Goal: Task Accomplishment & Management: Manage account settings

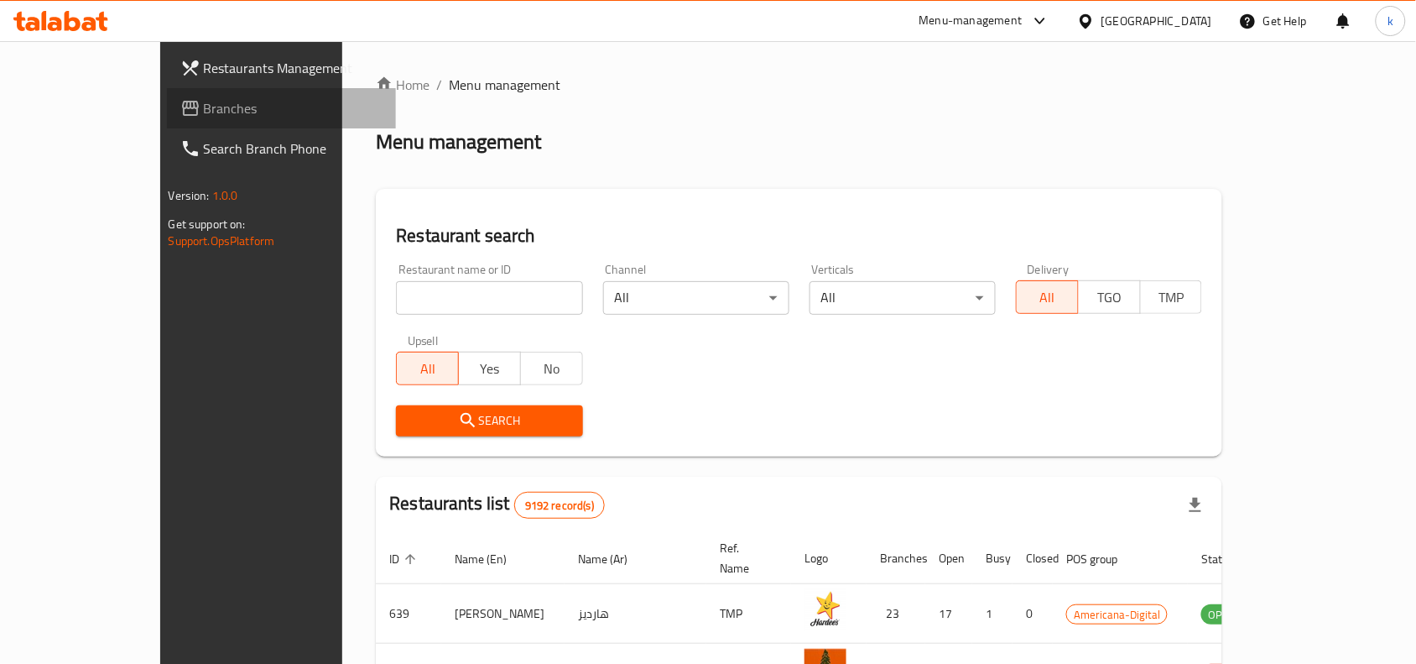
click at [204, 102] on span "Branches" at bounding box center [294, 108] width 180 height 20
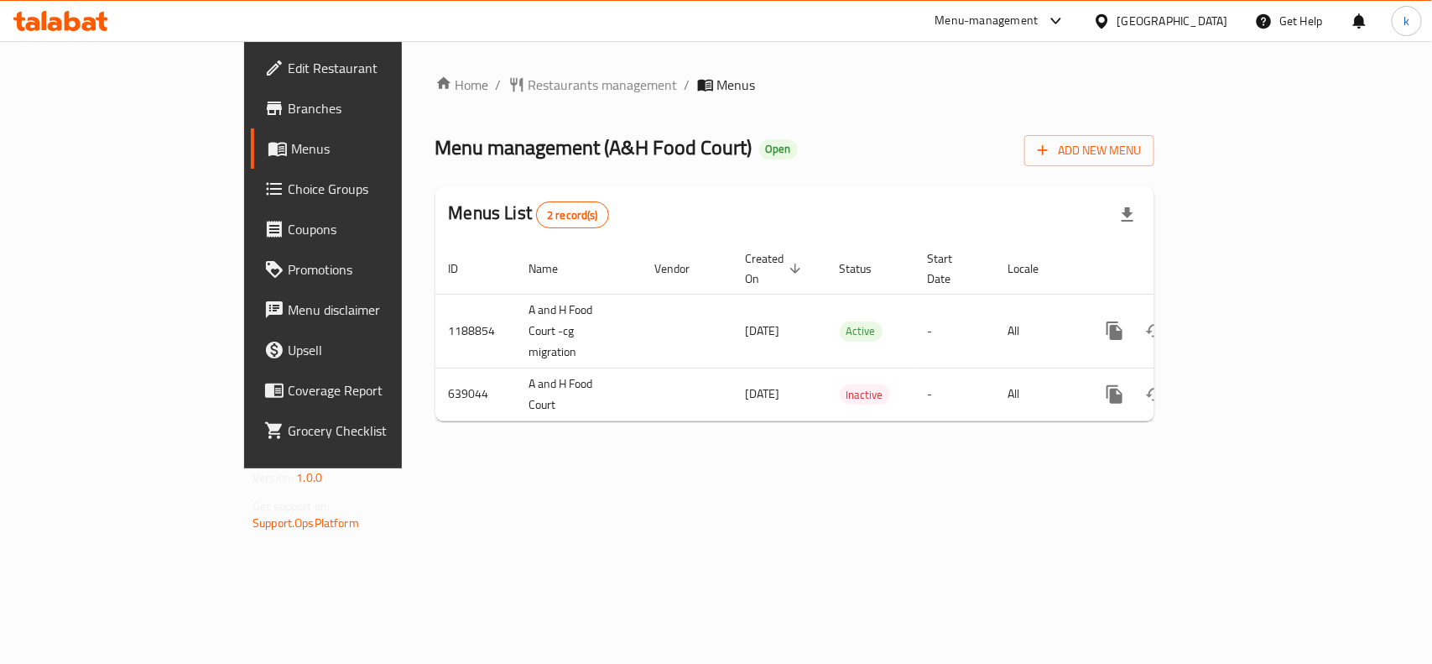
click at [288, 116] on span "Branches" at bounding box center [379, 108] width 182 height 20
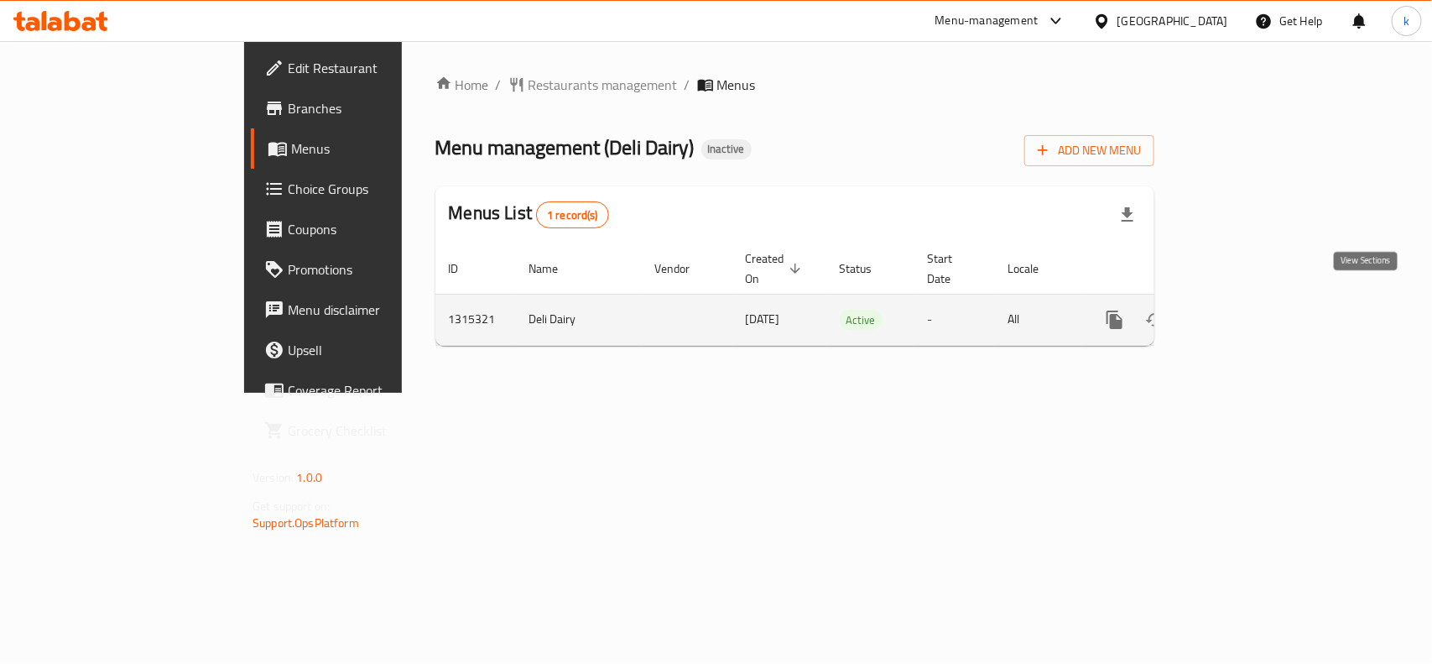
click at [1246, 310] on icon "enhanced table" at bounding box center [1236, 320] width 20 height 20
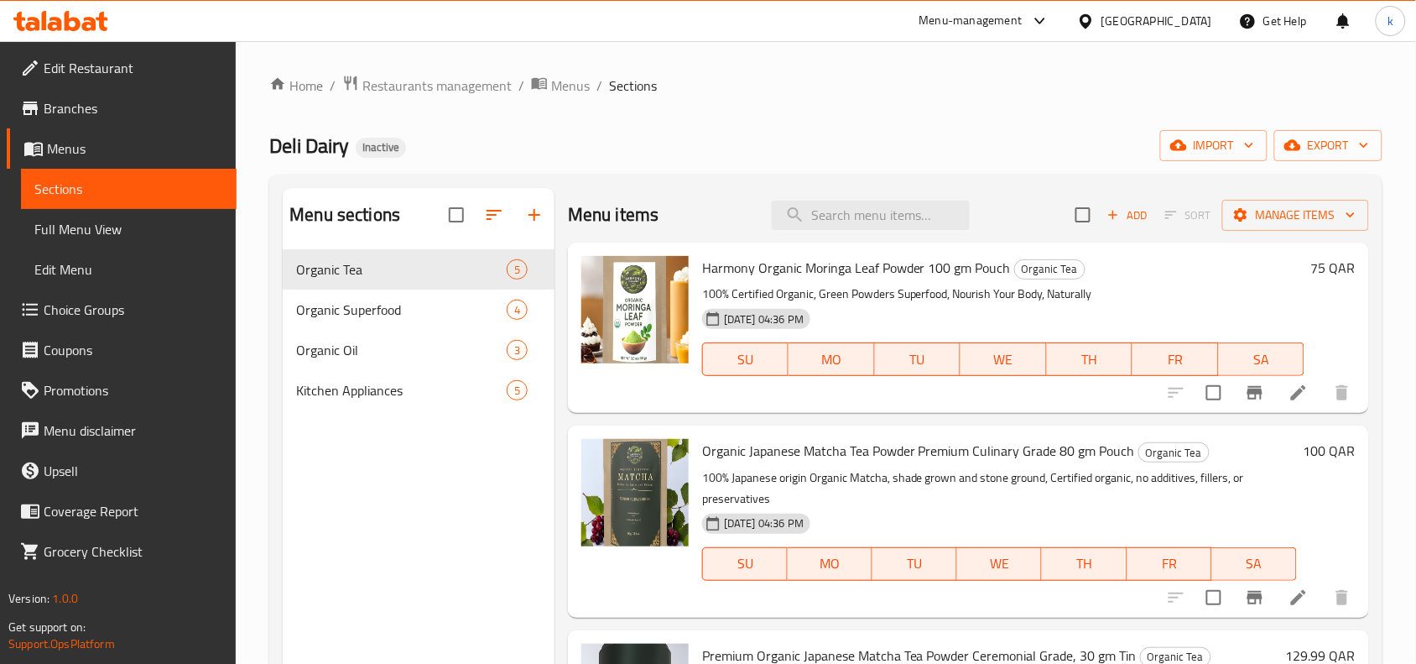
click at [65, 143] on span "Menus" at bounding box center [135, 148] width 176 height 20
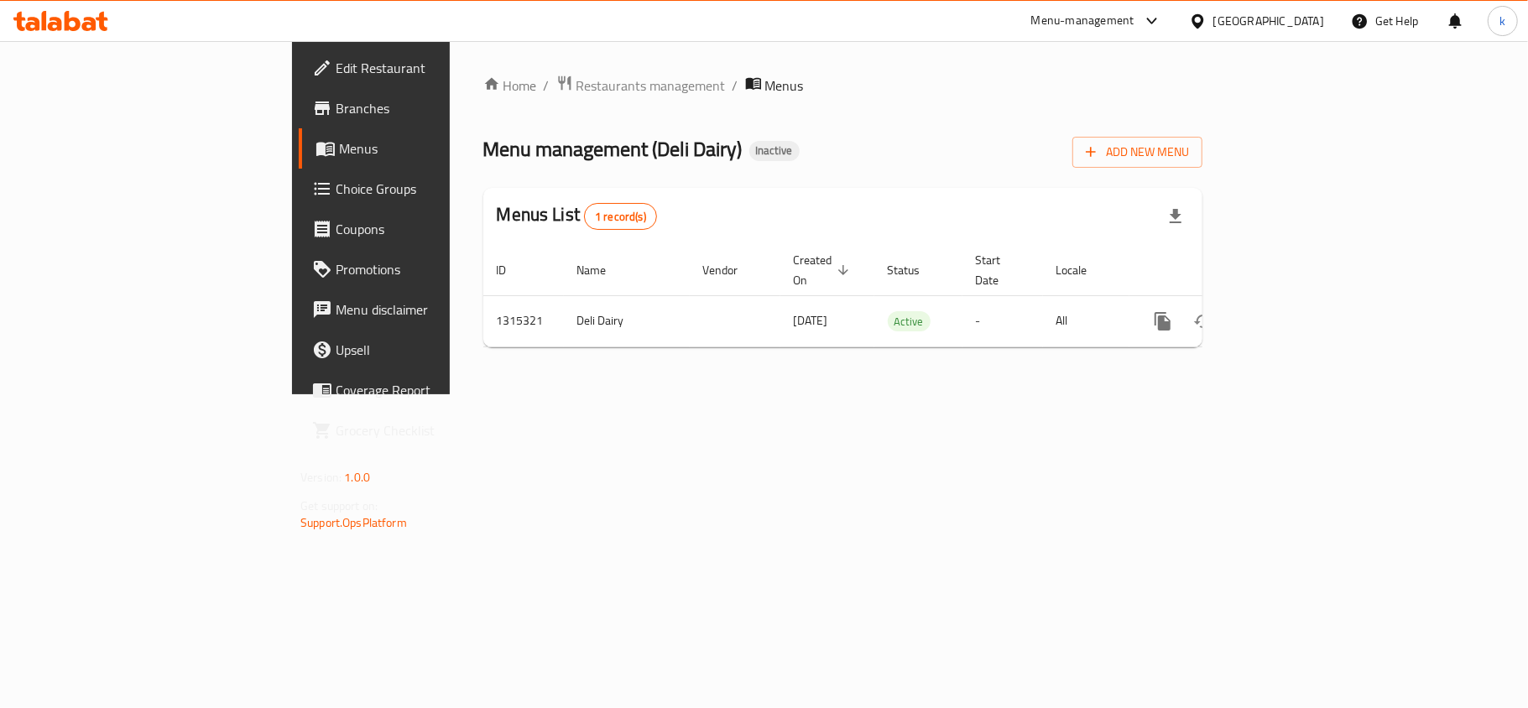
click at [1305, 13] on div "Qatar" at bounding box center [1268, 21] width 111 height 18
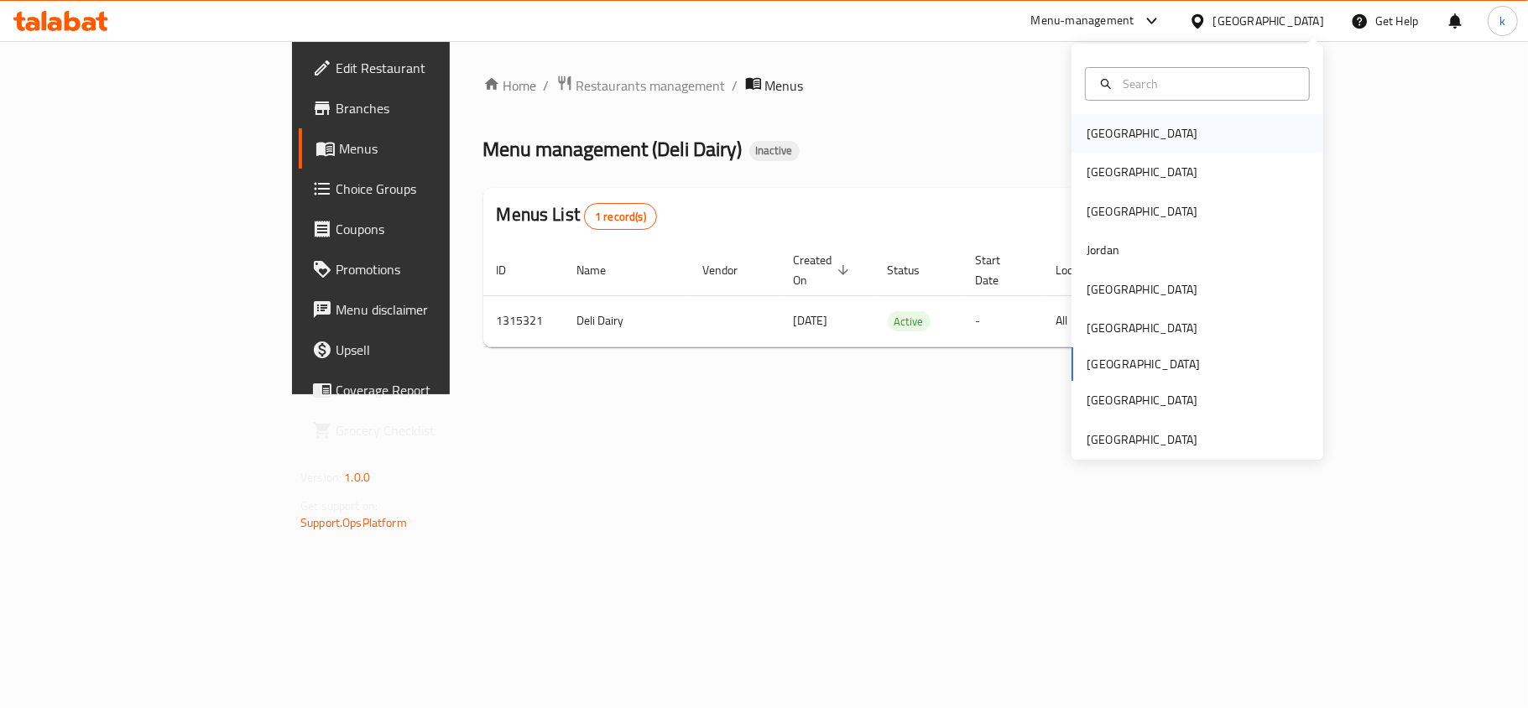
click at [1094, 134] on div "Bahrain" at bounding box center [1141, 133] width 111 height 18
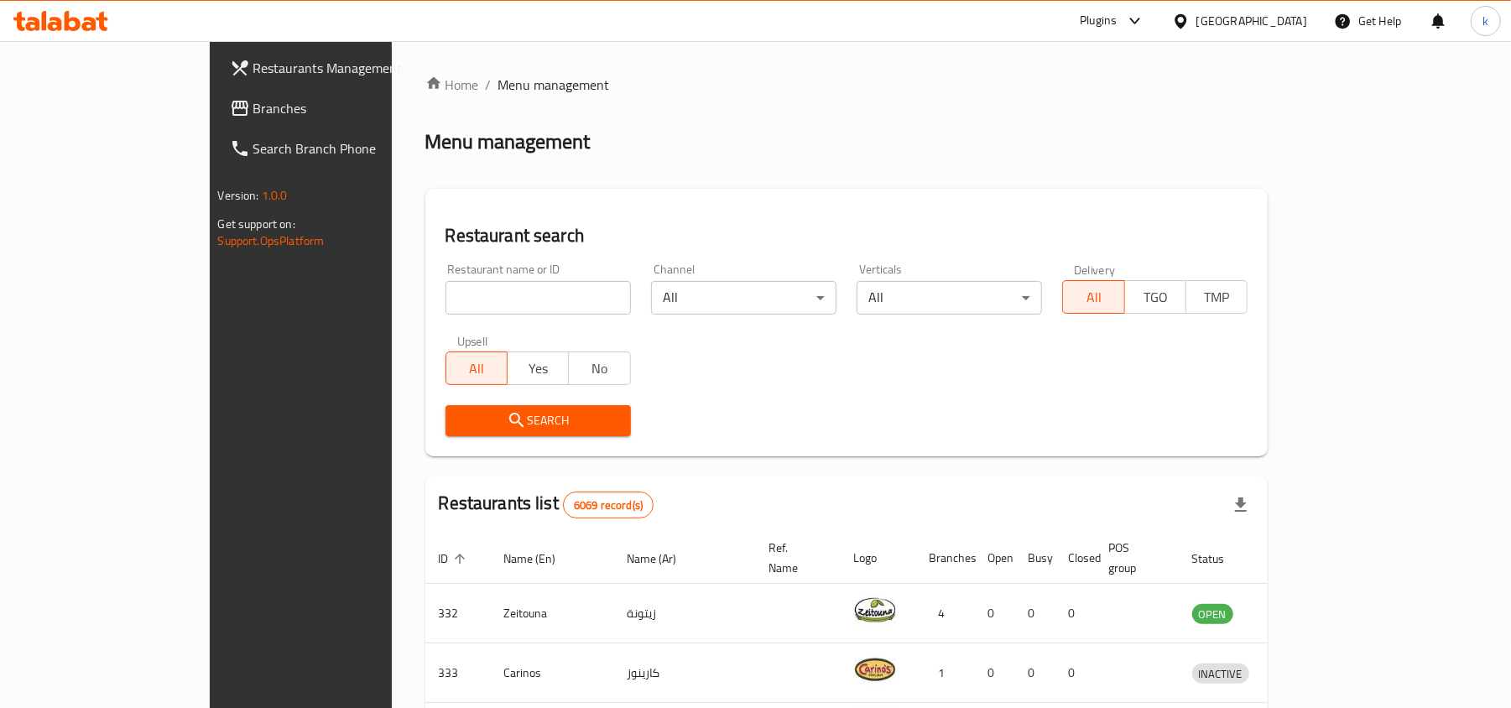
click at [1290, 23] on div "Bahrain" at bounding box center [1251, 21] width 111 height 18
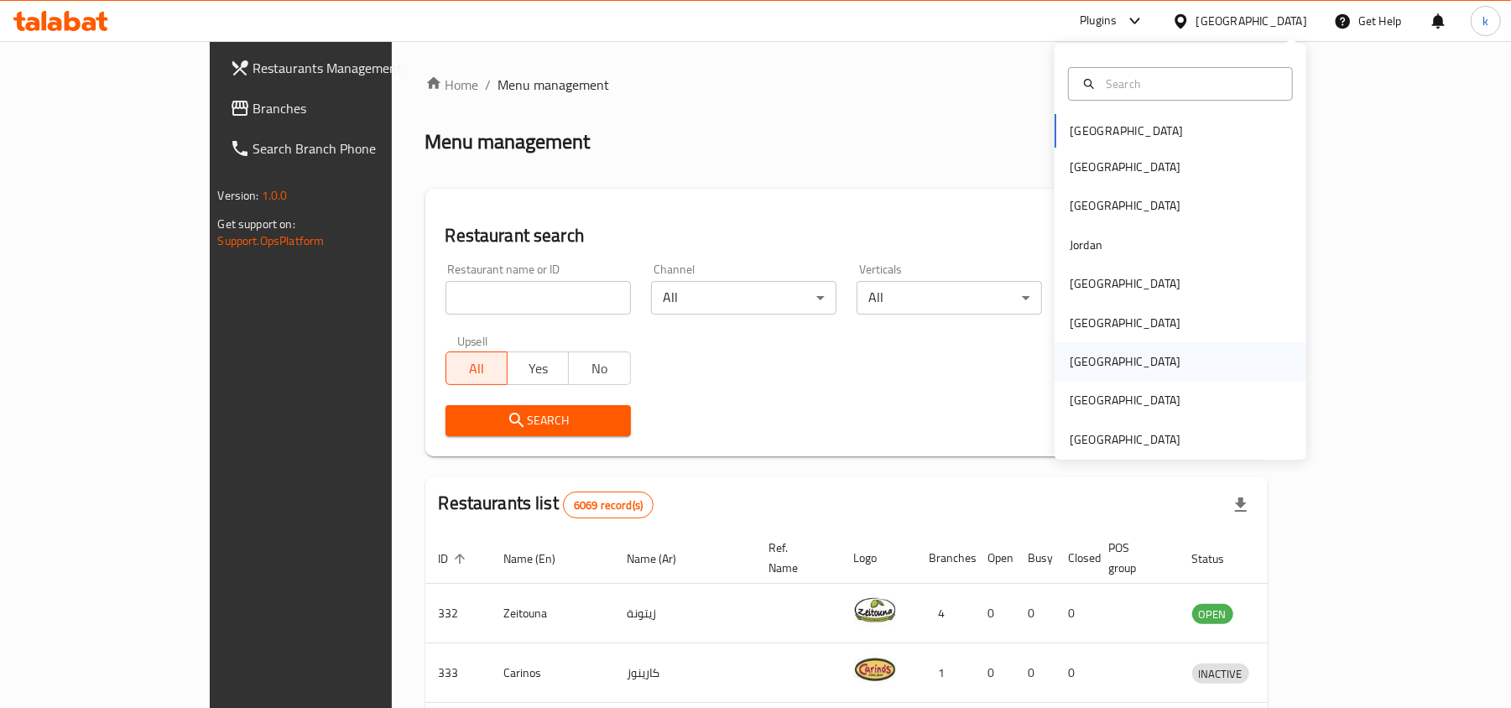
click at [1070, 362] on div "Qatar" at bounding box center [1125, 361] width 111 height 18
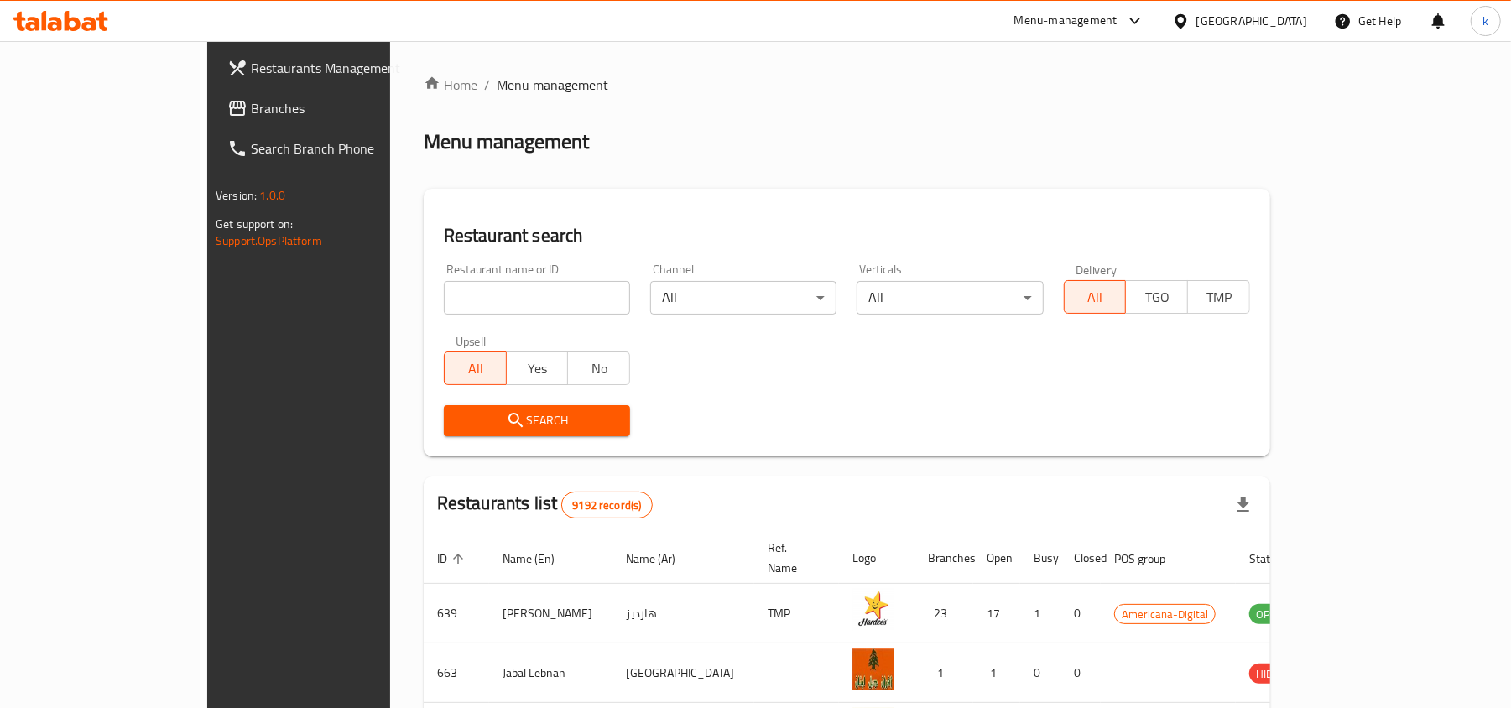
click at [251, 106] on span "Branches" at bounding box center [348, 108] width 195 height 20
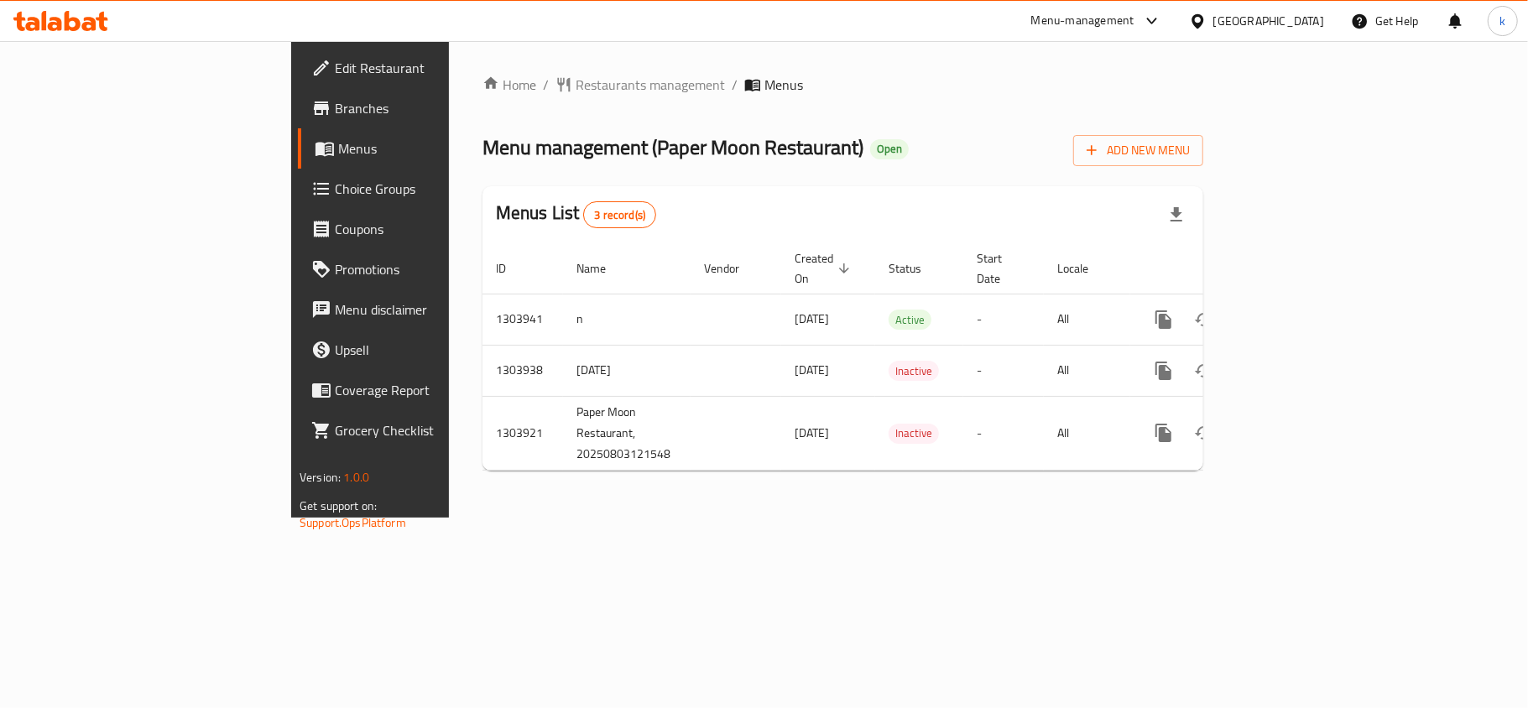
click at [598, 518] on div "Home / Restaurants management / Menus Menu management ( Paper Moon Restaurant )…" at bounding box center [843, 279] width 788 height 477
click at [602, 518] on div "Home / Restaurants management / Menus Menu management ( Paper Moon Restaurant )…" at bounding box center [843, 279] width 788 height 477
click at [1213, 28] on div at bounding box center [1201, 21] width 24 height 18
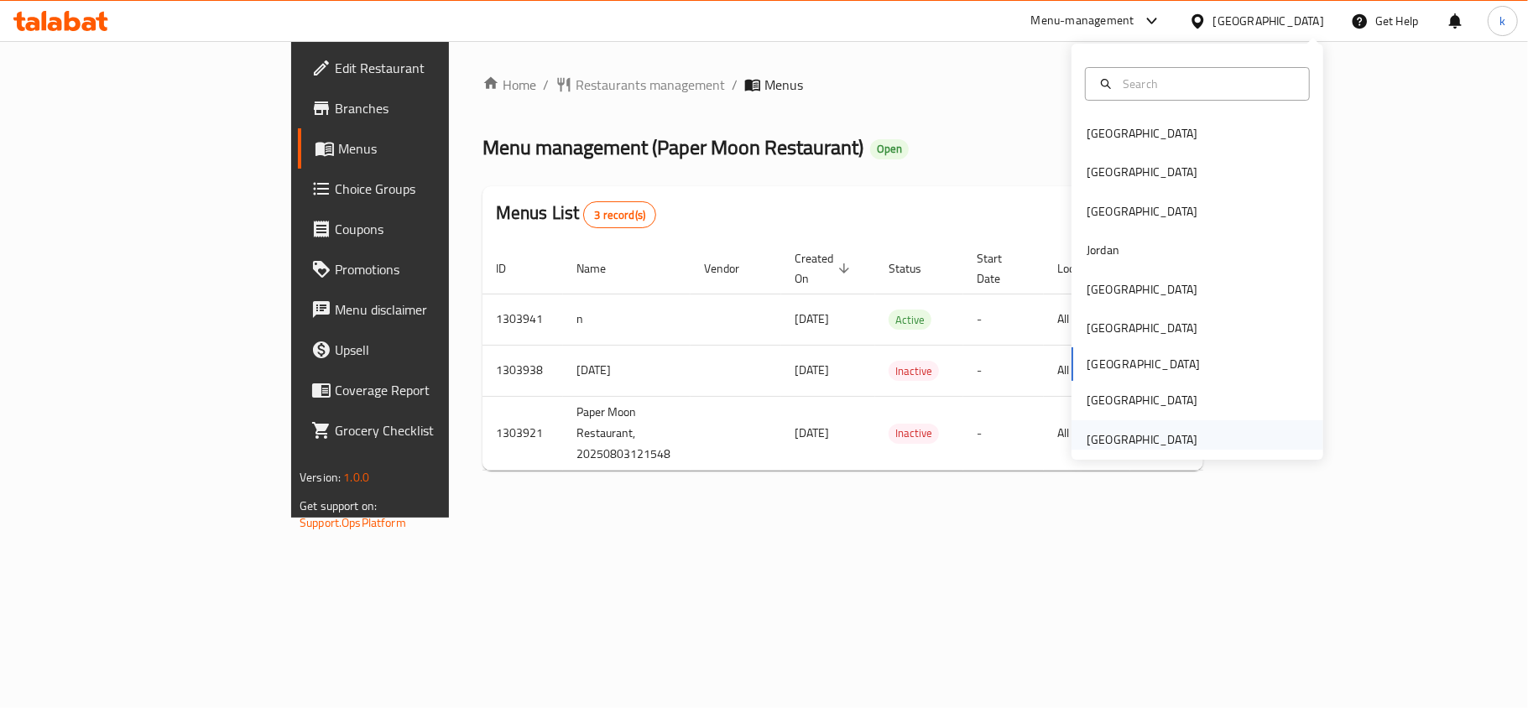
click at [1087, 440] on div "[GEOGRAPHIC_DATA]" at bounding box center [1141, 439] width 111 height 18
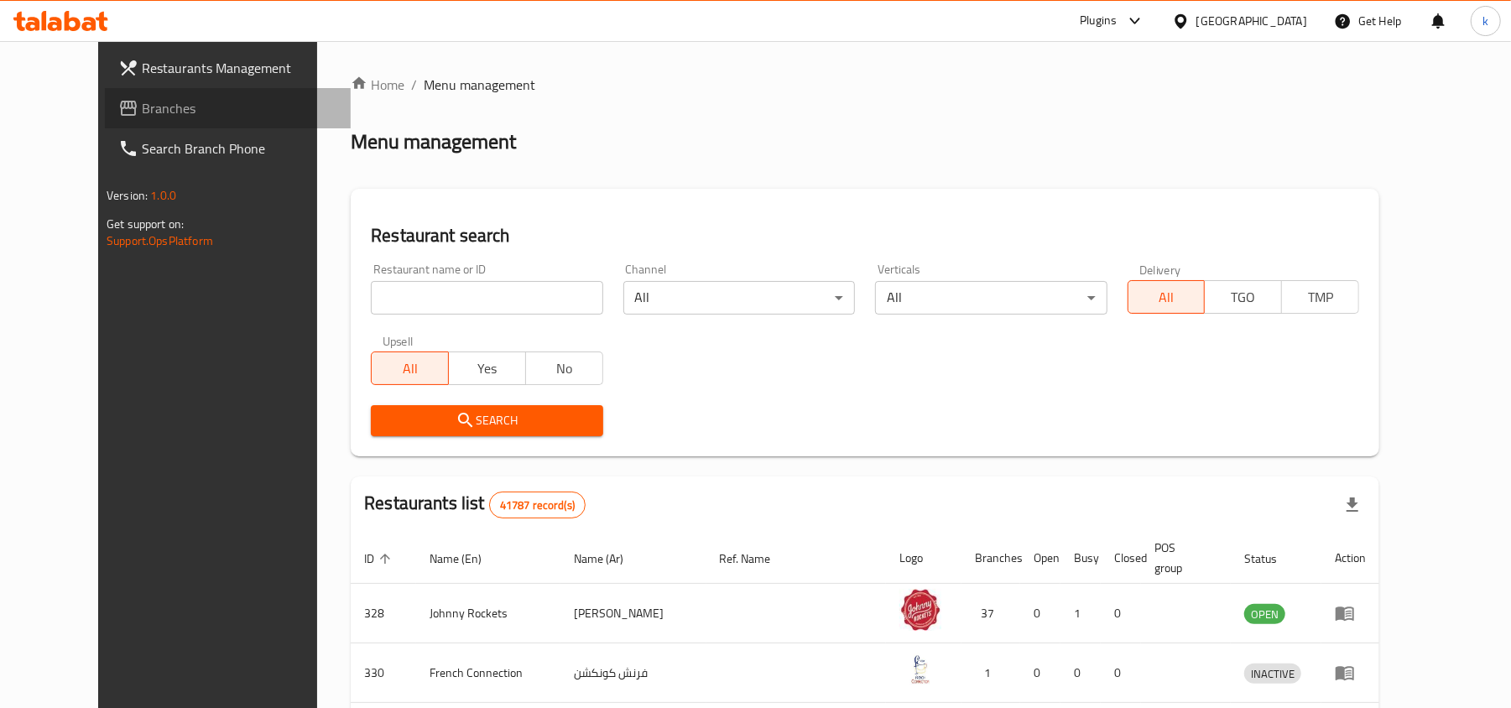
click at [142, 102] on span "Branches" at bounding box center [239, 108] width 195 height 20
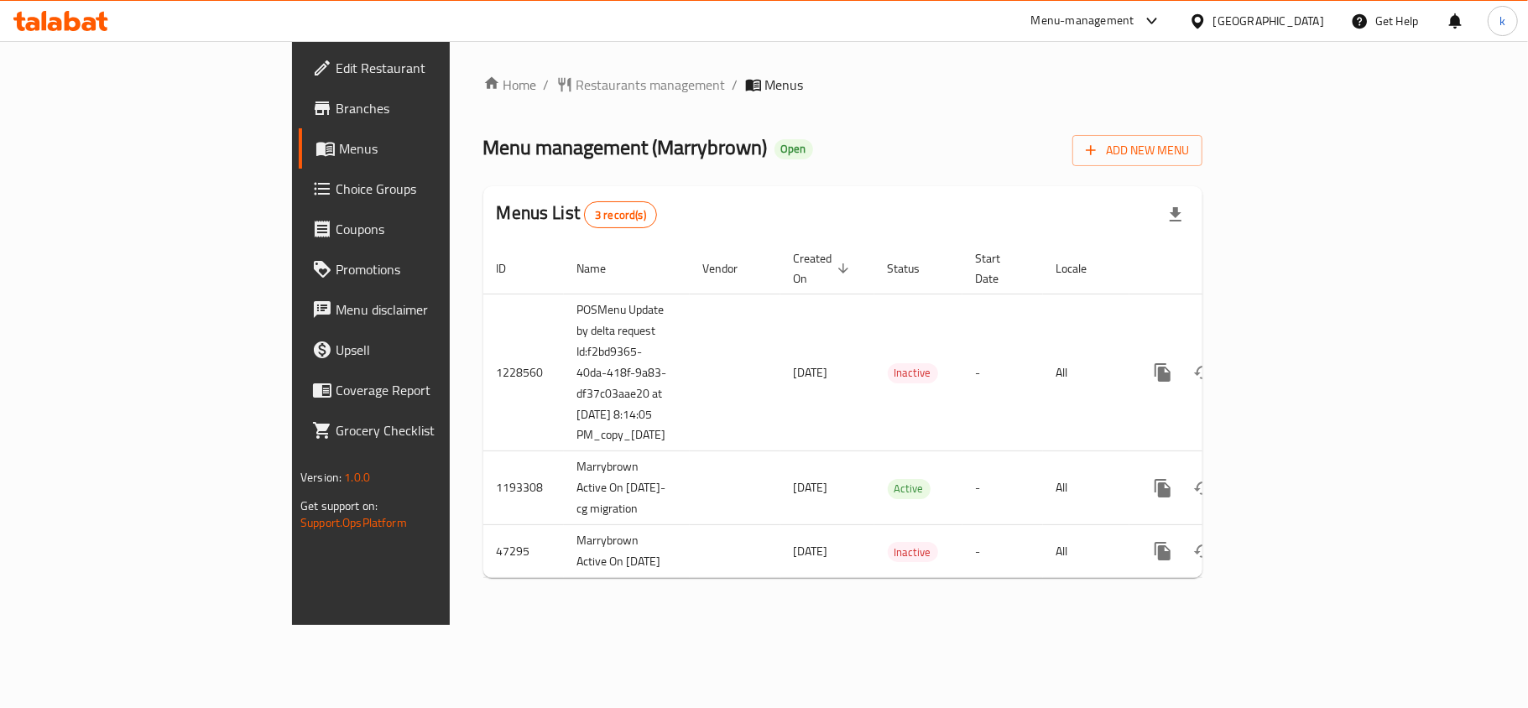
click at [688, 192] on div "Menus List 3 record(s)" at bounding box center [842, 214] width 719 height 57
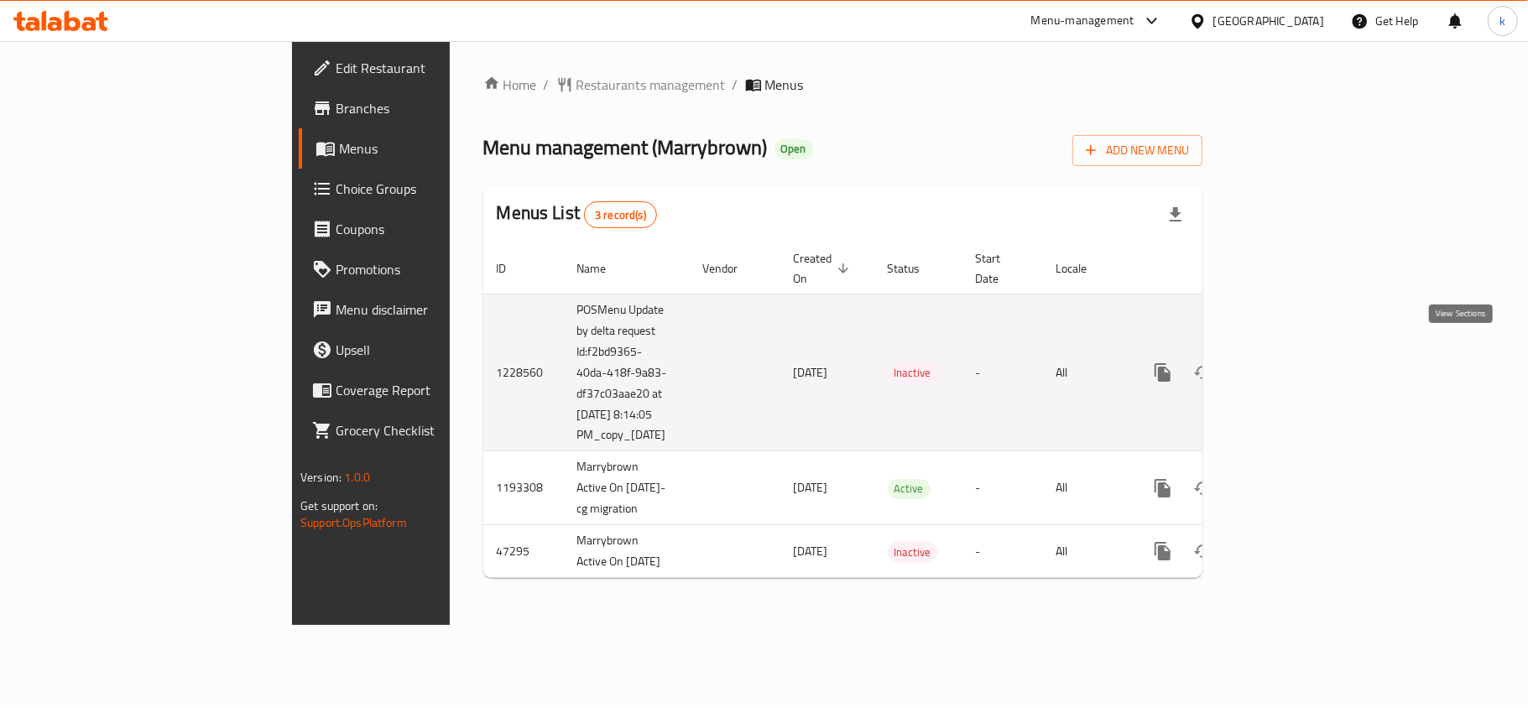
click at [1294, 362] on icon "enhanced table" at bounding box center [1284, 372] width 20 height 20
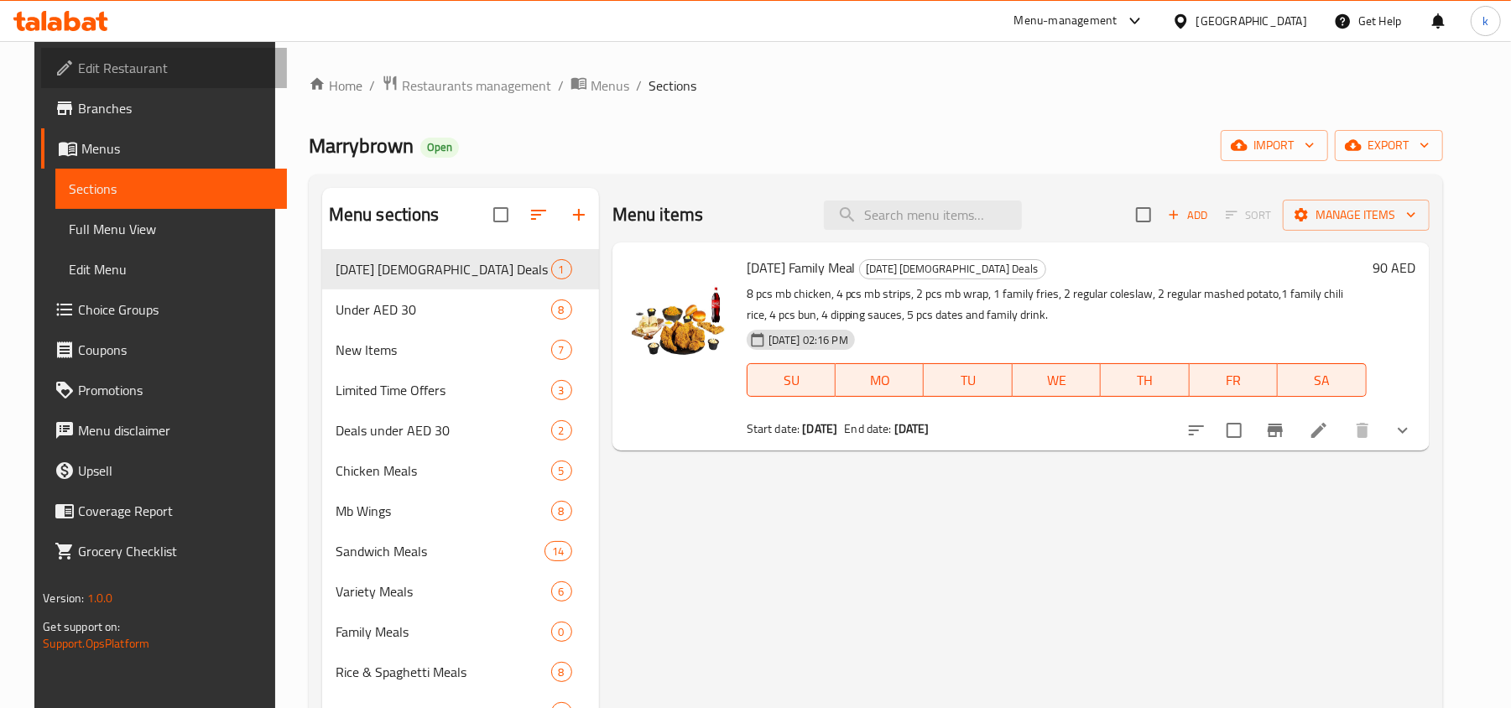
click at [91, 58] on span "Edit Restaurant" at bounding box center [175, 68] width 195 height 20
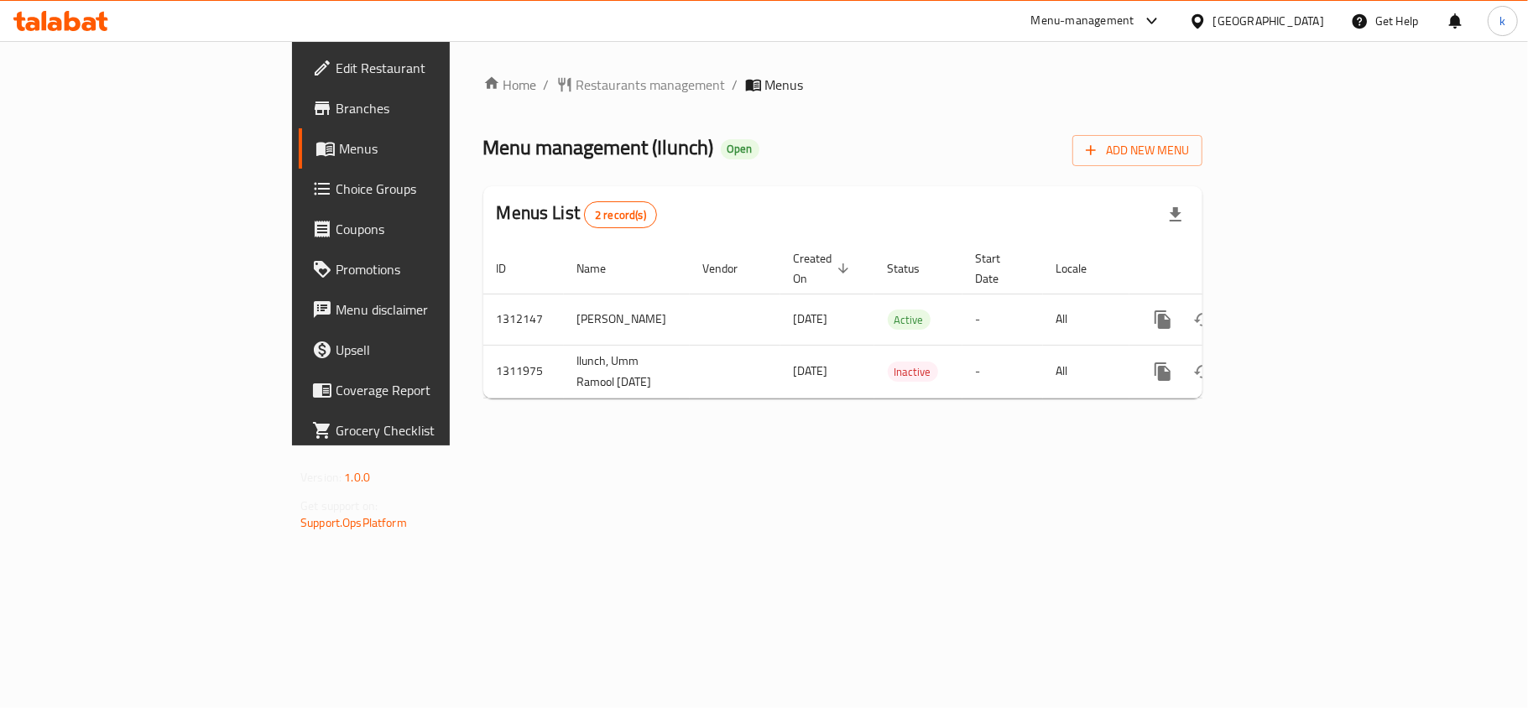
click at [682, 445] on div "Home / Restaurants management / Menus Menu management ( Ilunch ) Open Add New M…" at bounding box center [843, 243] width 786 height 404
